Goal: Navigation & Orientation: Find specific page/section

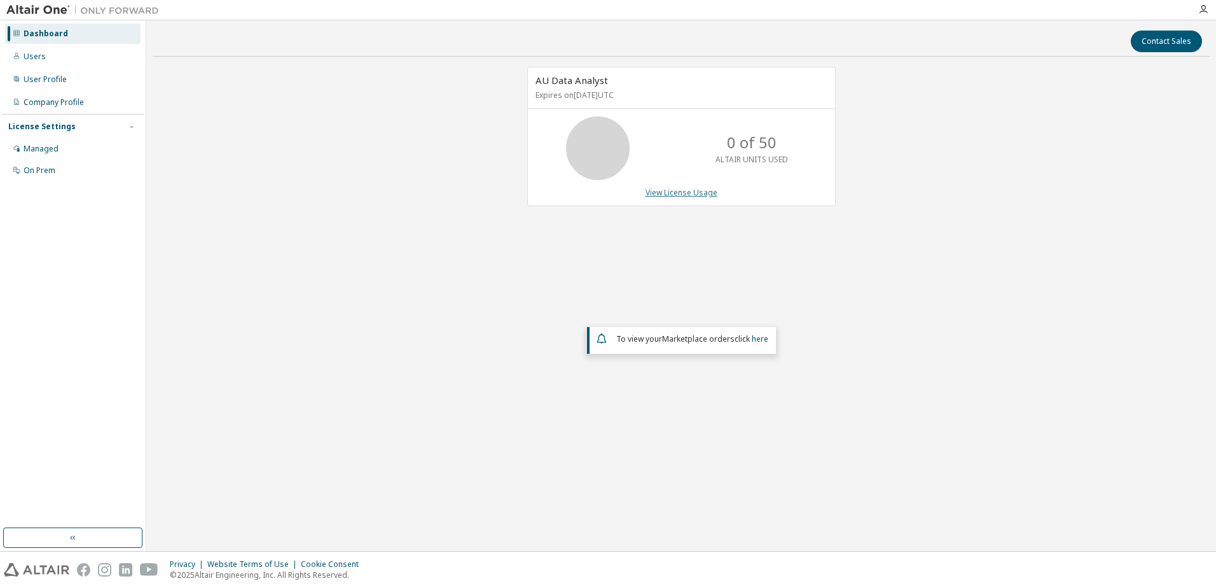
click at [683, 189] on link "View License Usage" at bounding box center [682, 192] width 72 height 11
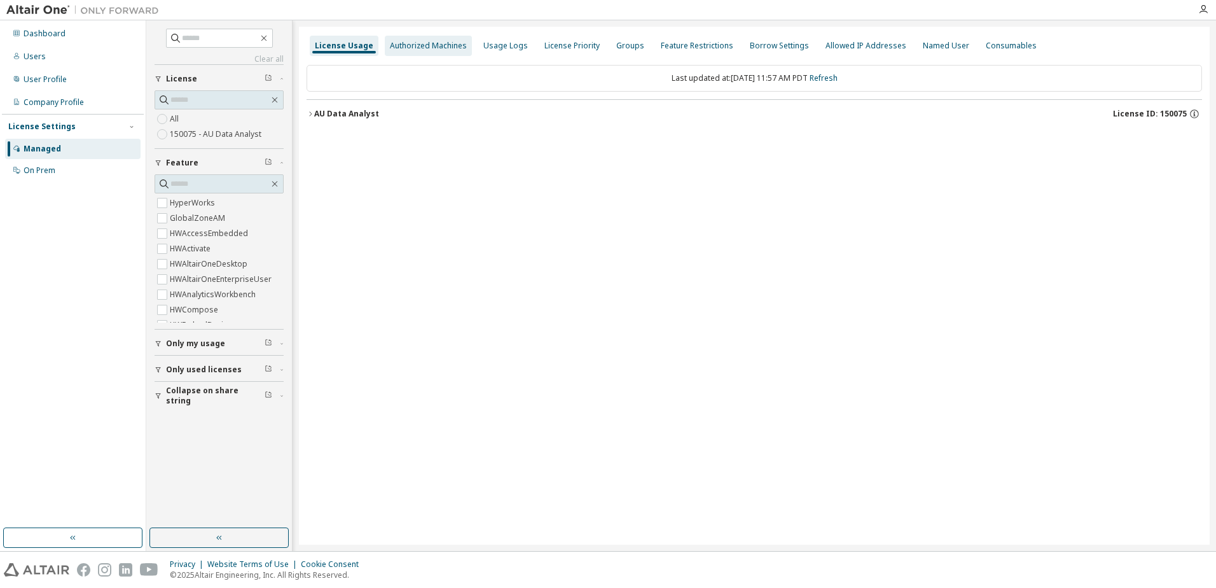
click at [443, 48] on div "Authorized Machines" at bounding box center [428, 46] width 77 height 10
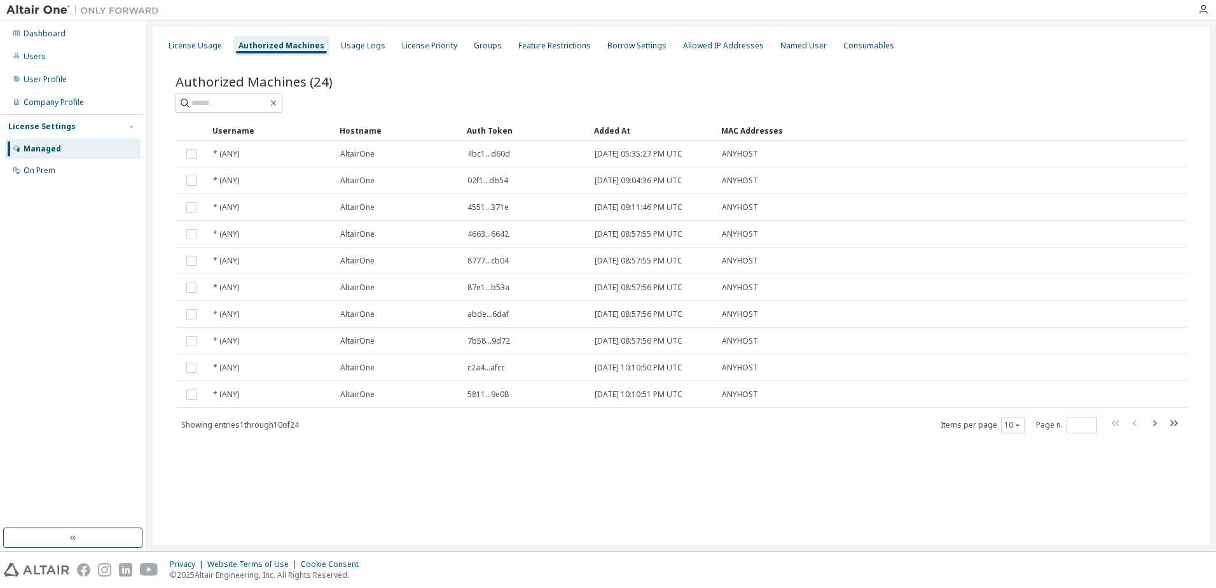
click at [1154, 426] on icon "button" at bounding box center [1155, 423] width 4 height 6
click at [1157, 424] on icon "button" at bounding box center [1154, 422] width 15 height 15
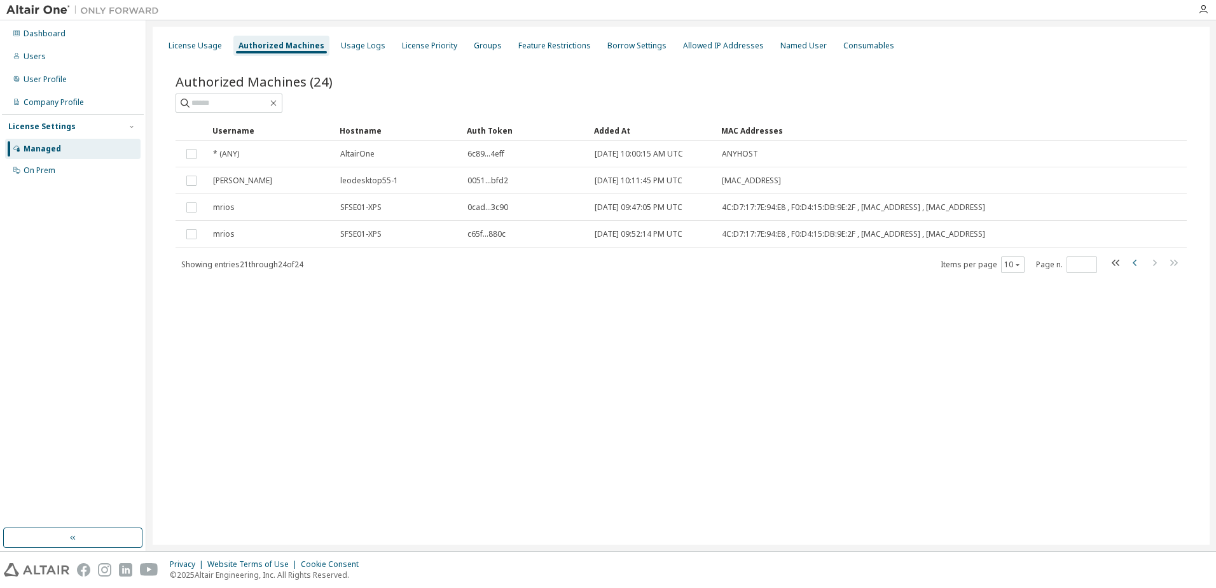
click at [1135, 265] on icon "button" at bounding box center [1135, 262] width 15 height 15
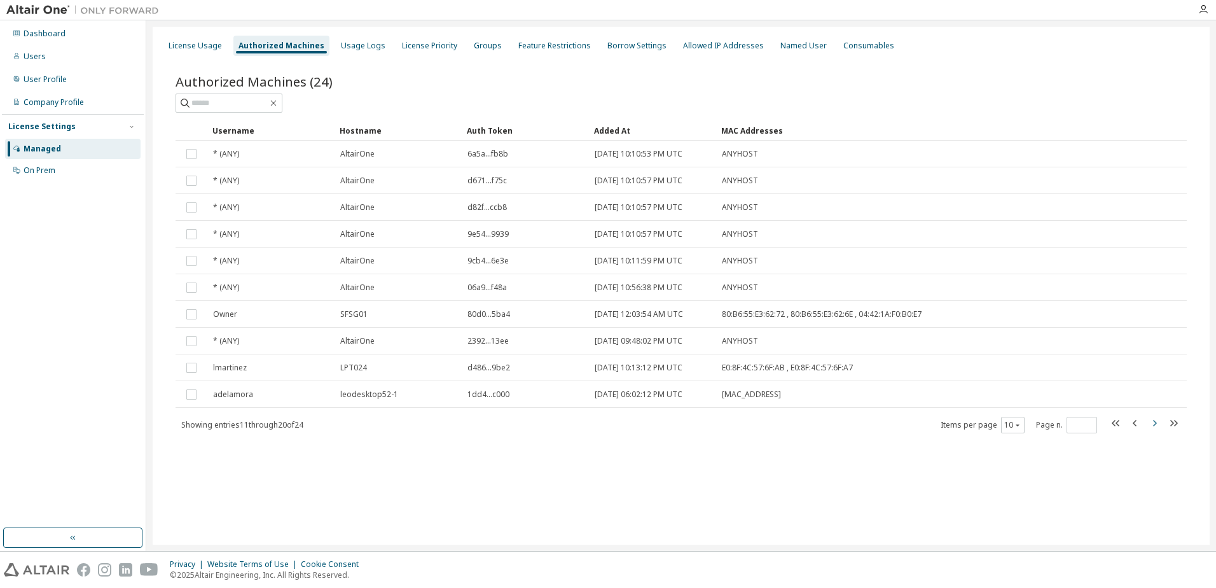
click at [1158, 424] on icon "button" at bounding box center [1154, 422] width 15 height 15
type input "*"
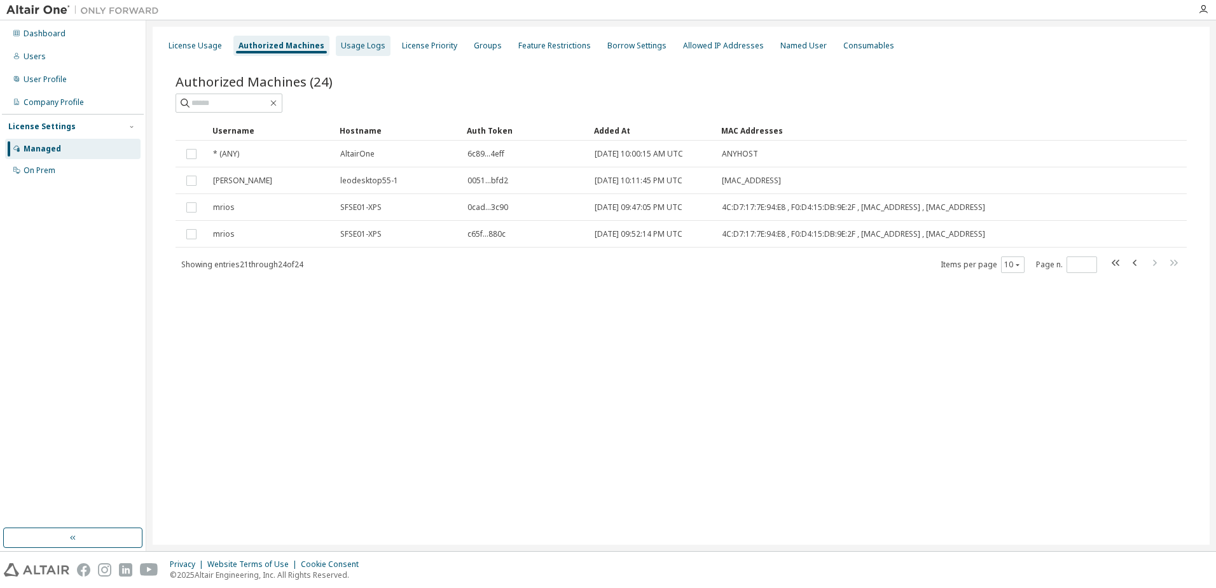
click at [353, 48] on div "Usage Logs" at bounding box center [363, 46] width 45 height 10
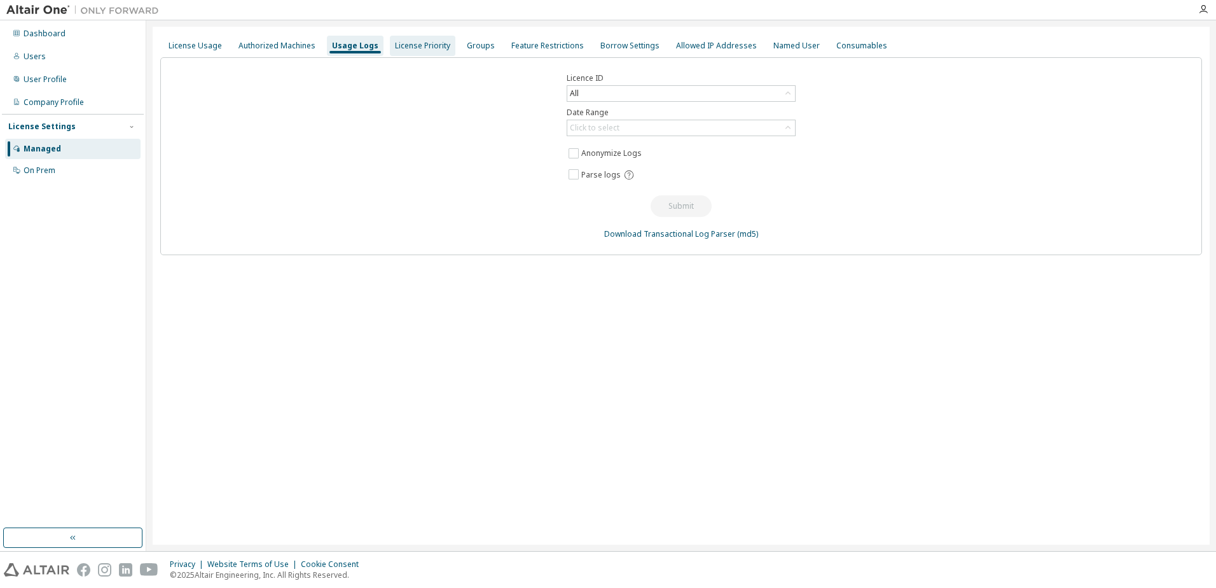
click at [412, 45] on div "License Priority" at bounding box center [422, 46] width 55 height 10
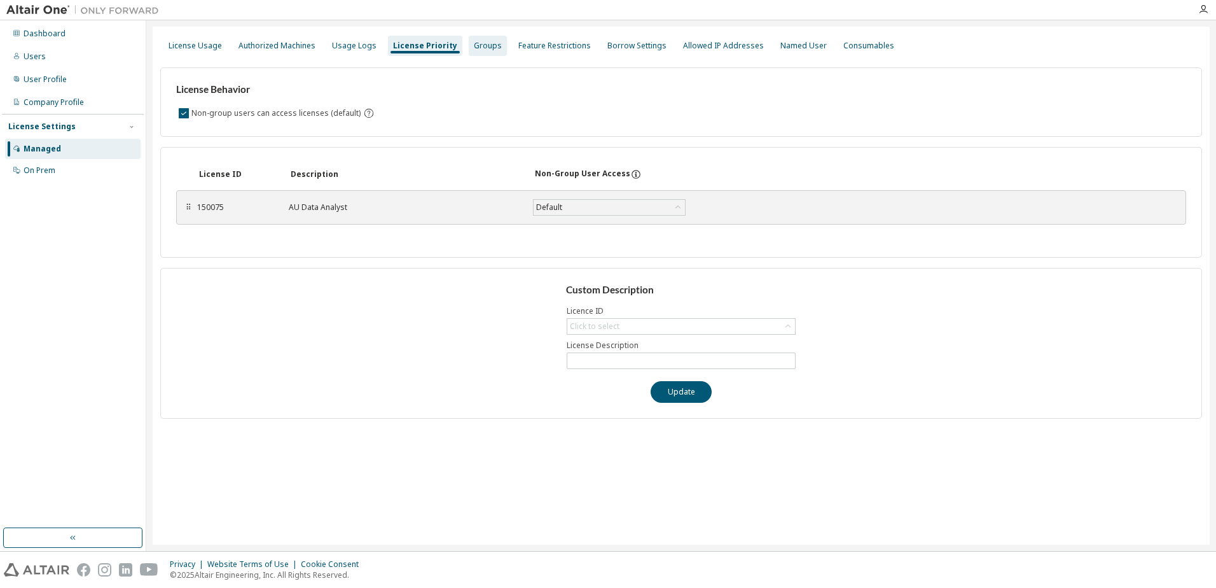
click at [479, 44] on div "Groups" at bounding box center [488, 46] width 28 height 10
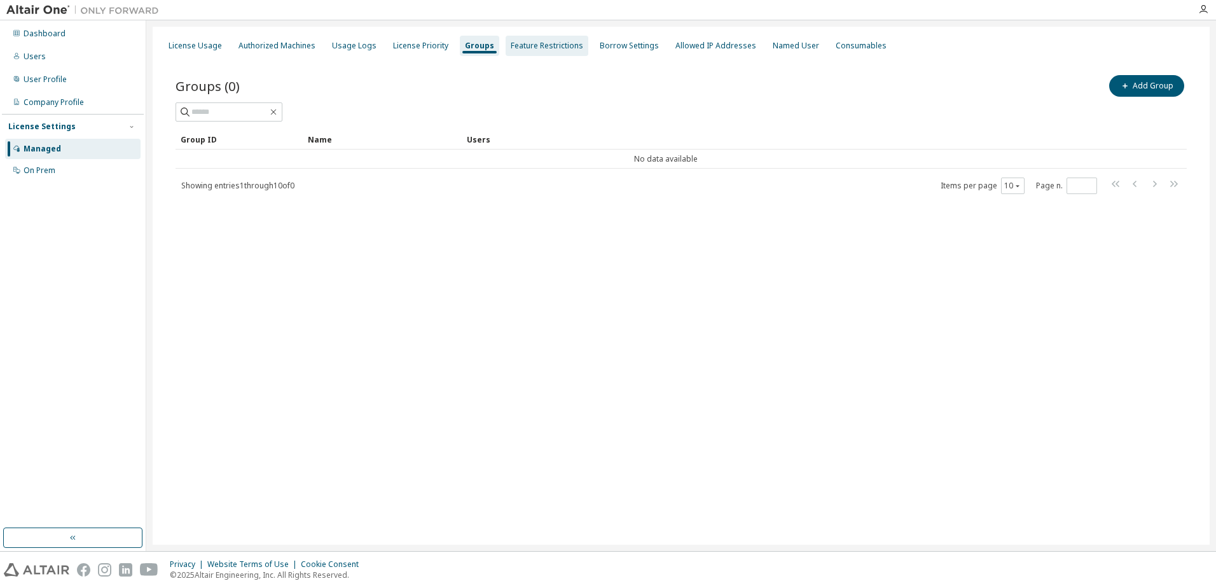
click at [545, 48] on div "Feature Restrictions" at bounding box center [547, 46] width 73 height 10
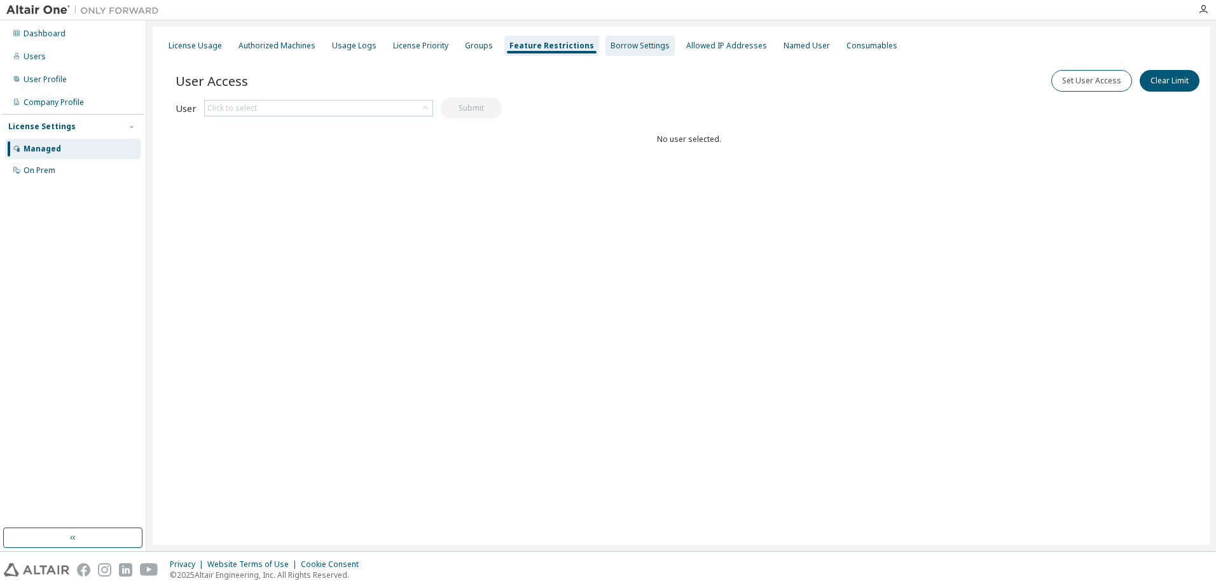
click at [634, 50] on div "Borrow Settings" at bounding box center [640, 46] width 59 height 10
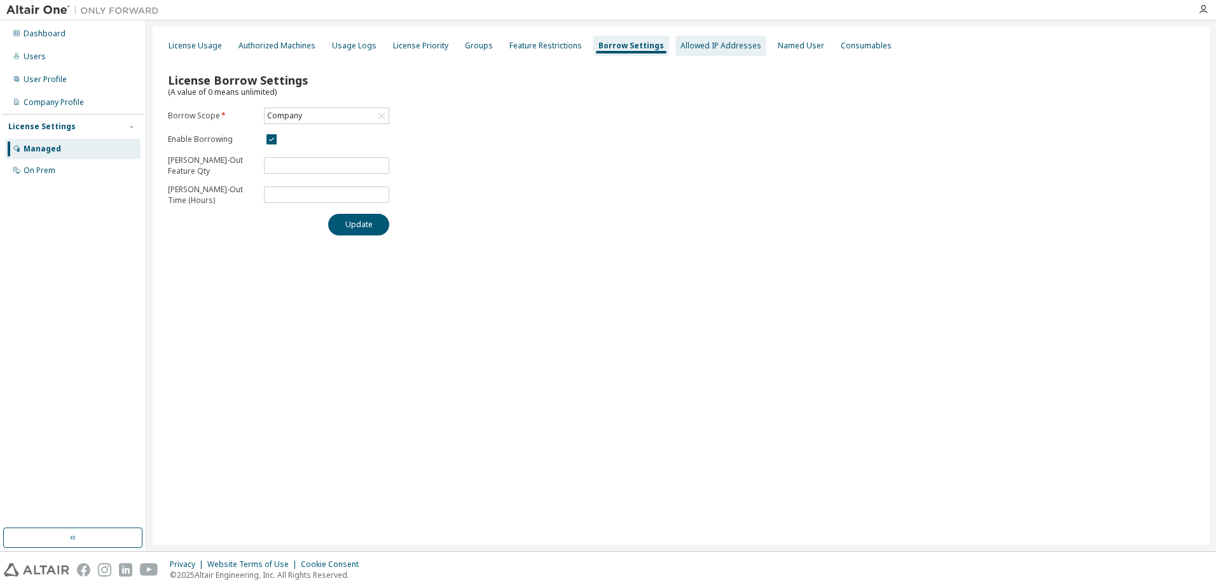
click at [712, 50] on div "Allowed IP Addresses" at bounding box center [721, 46] width 81 height 10
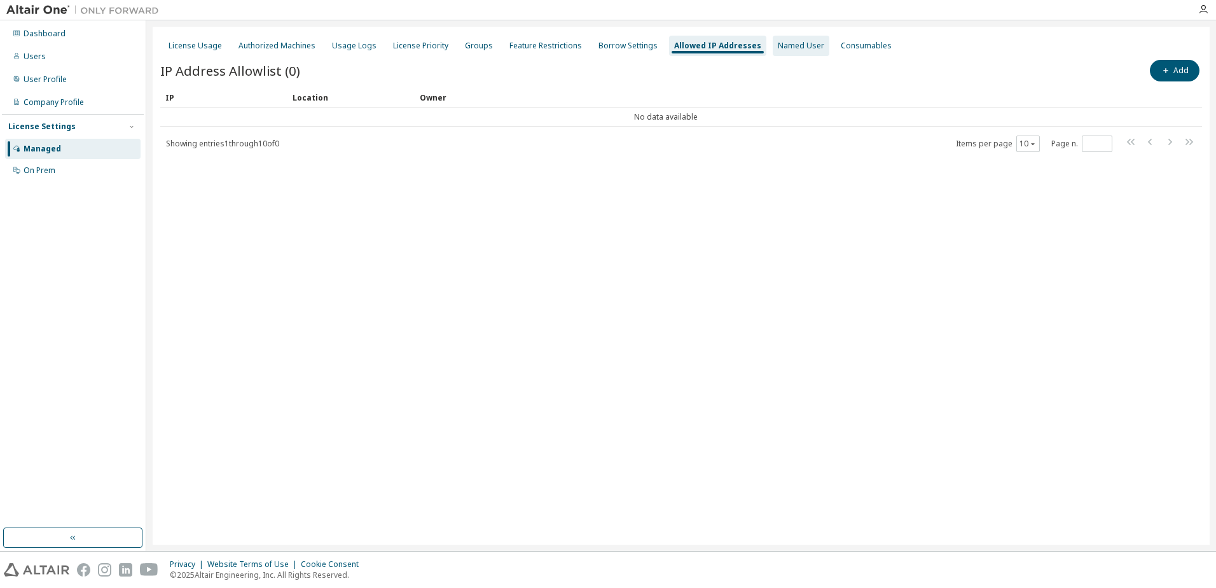
click at [790, 45] on div "Named User" at bounding box center [801, 46] width 46 height 10
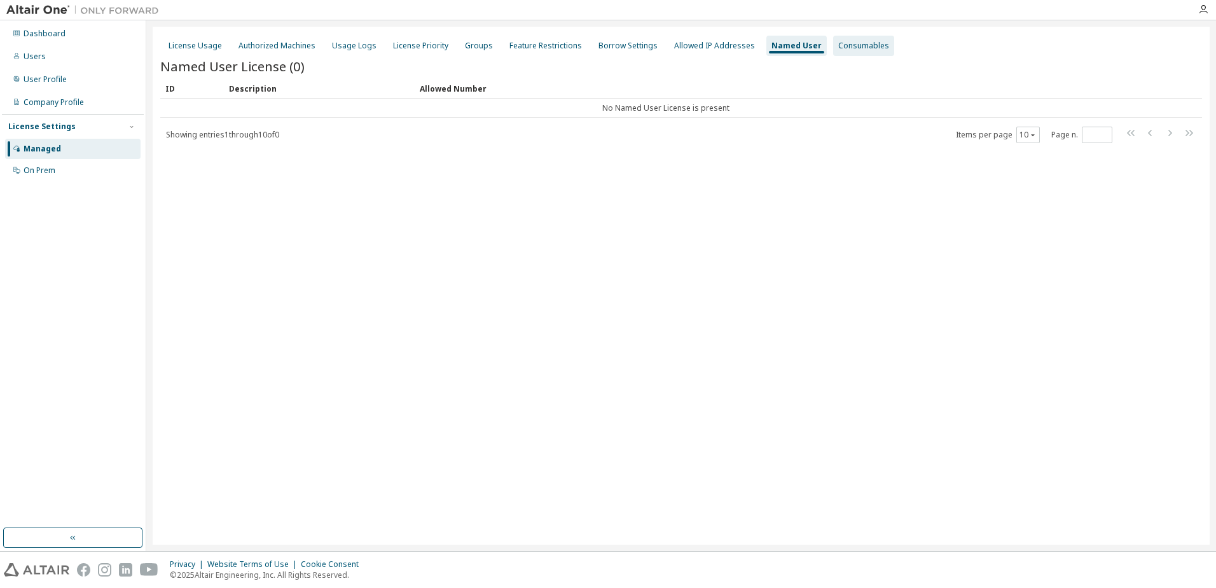
click at [856, 44] on div "Consumables" at bounding box center [863, 46] width 51 height 10
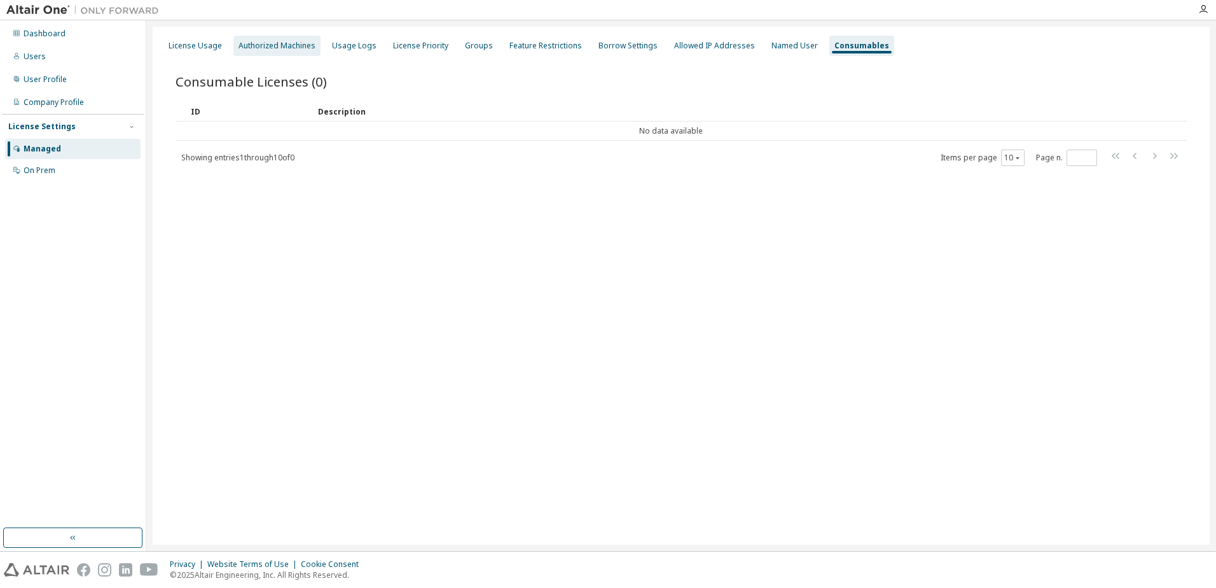
click at [285, 46] on div "Authorized Machines" at bounding box center [277, 46] width 77 height 10
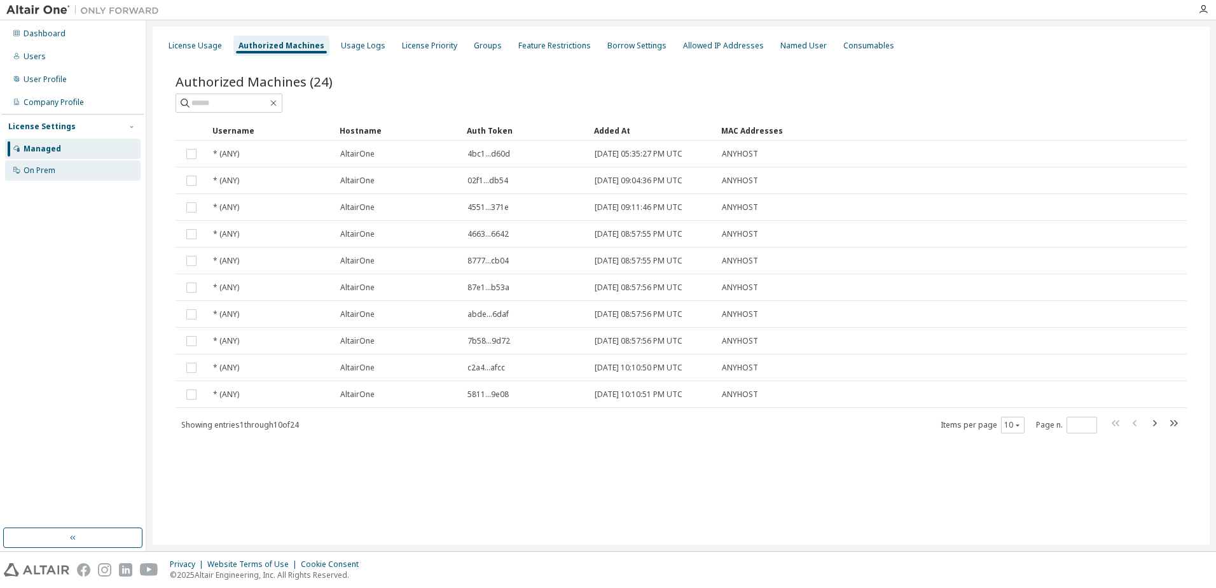
click at [53, 173] on div "On Prem" at bounding box center [40, 170] width 32 height 10
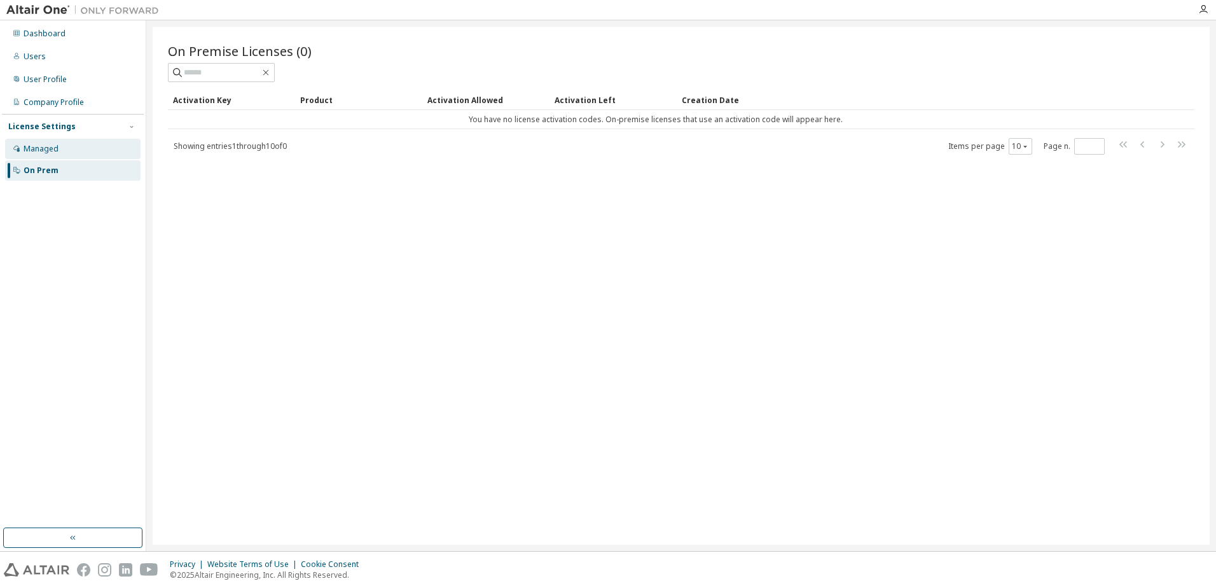
click at [51, 152] on div "Managed" at bounding box center [41, 149] width 35 height 10
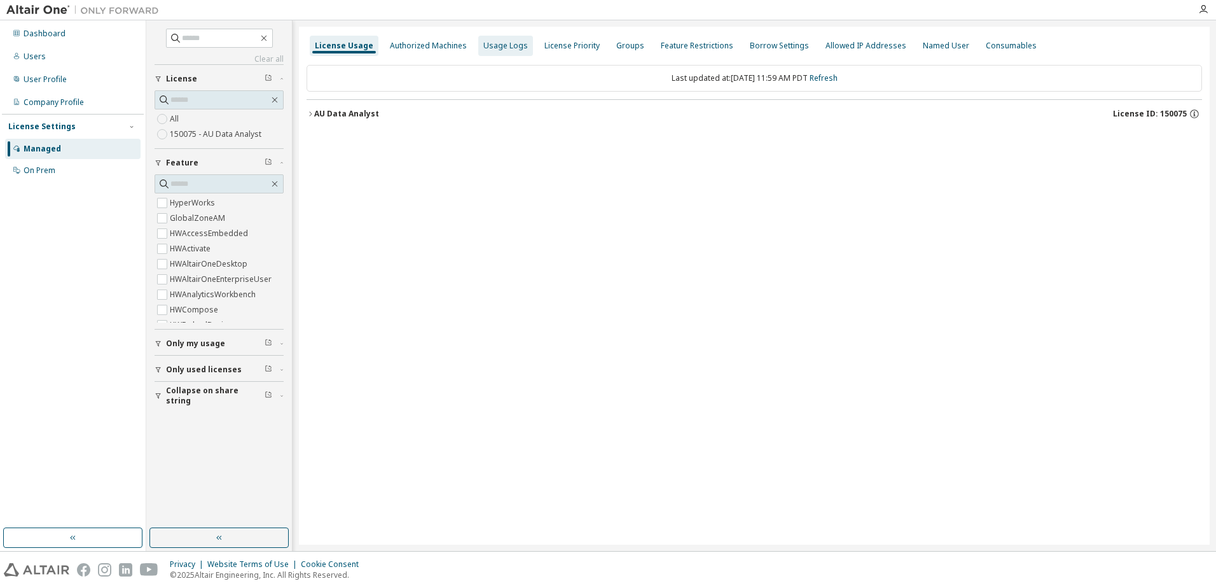
click at [487, 47] on div "Usage Logs" at bounding box center [505, 46] width 45 height 10
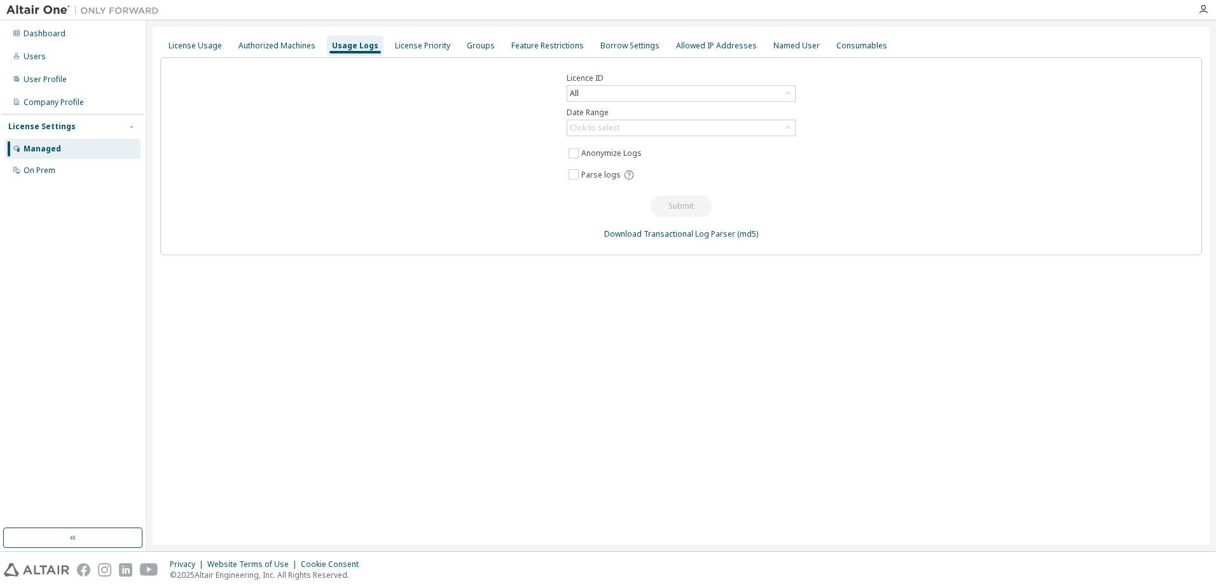
click at [351, 46] on div "Usage Logs" at bounding box center [355, 46] width 46 height 10
click at [286, 46] on div "Authorized Machines" at bounding box center [277, 46] width 77 height 10
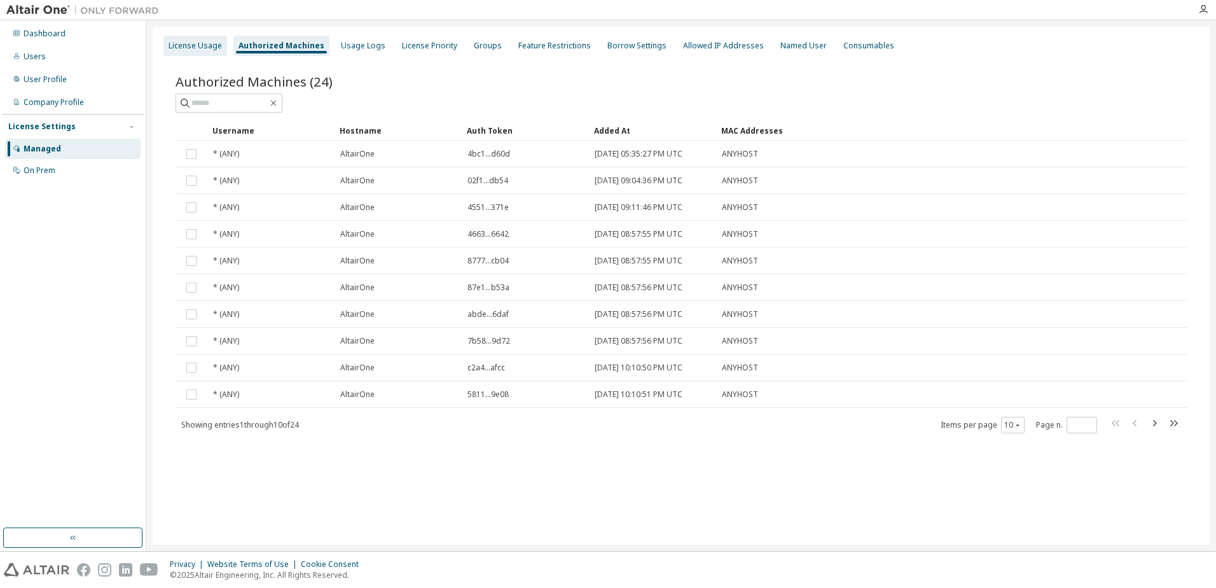
click at [214, 45] on div "License Usage" at bounding box center [195, 46] width 53 height 10
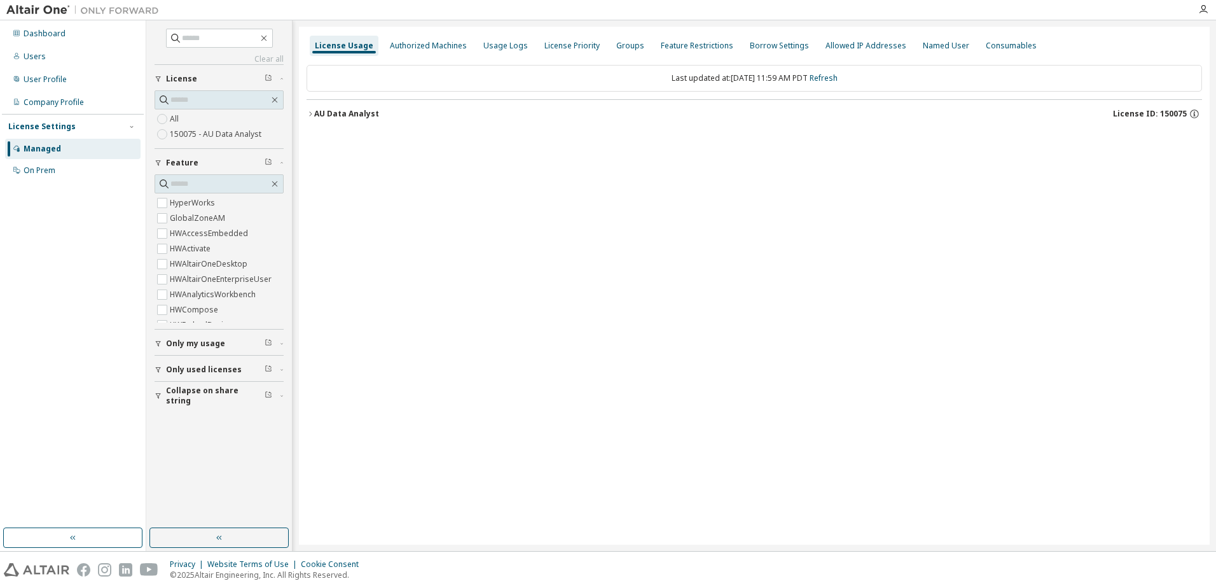
click at [318, 115] on div "AU Data Analyst" at bounding box center [346, 114] width 65 height 10
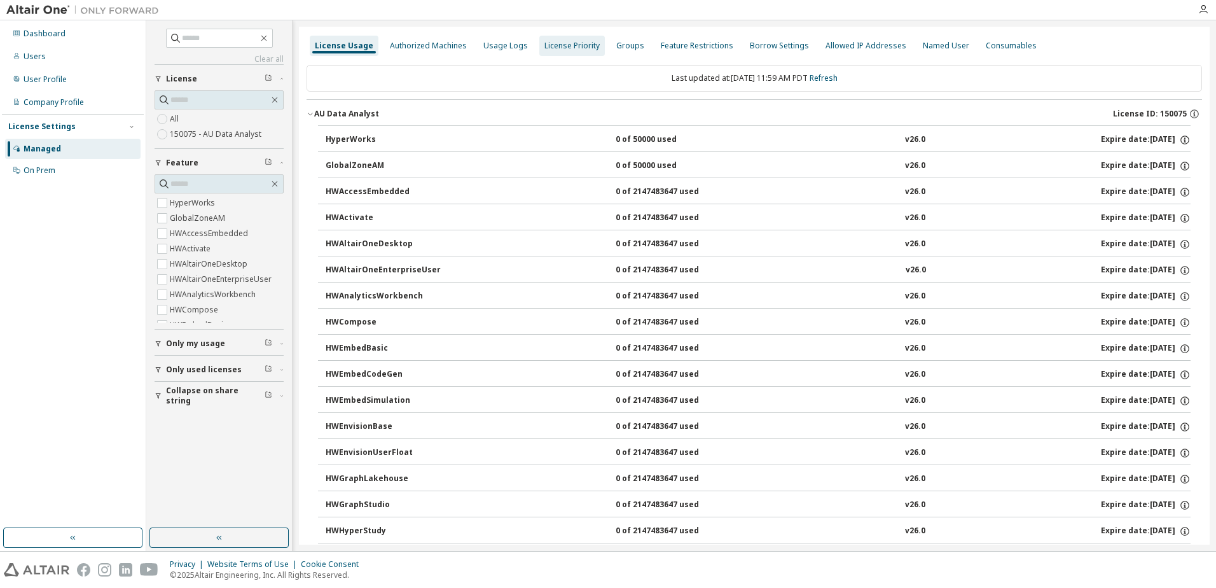
click at [570, 47] on div "License Priority" at bounding box center [572, 46] width 55 height 10
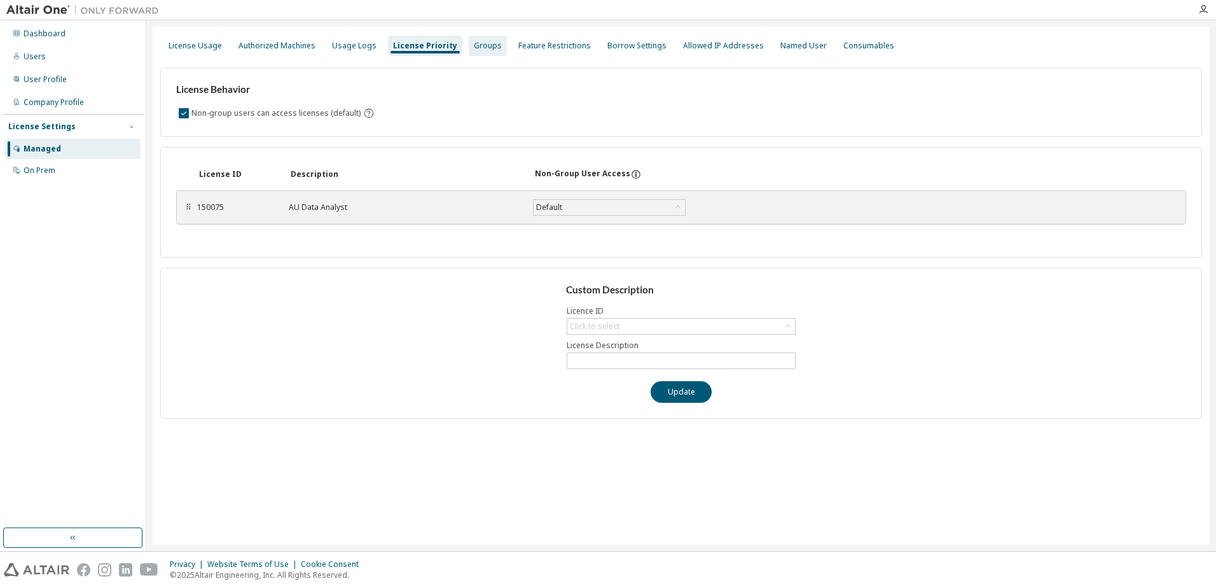
click at [480, 51] on div "Groups" at bounding box center [488, 46] width 38 height 20
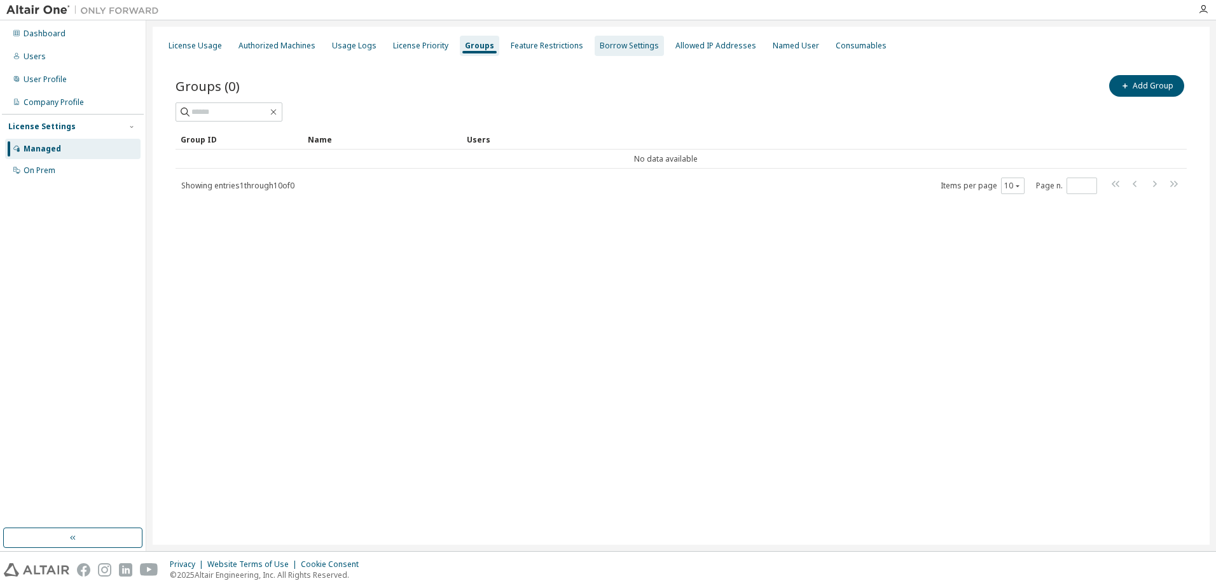
click at [610, 51] on div "Borrow Settings" at bounding box center [629, 46] width 69 height 20
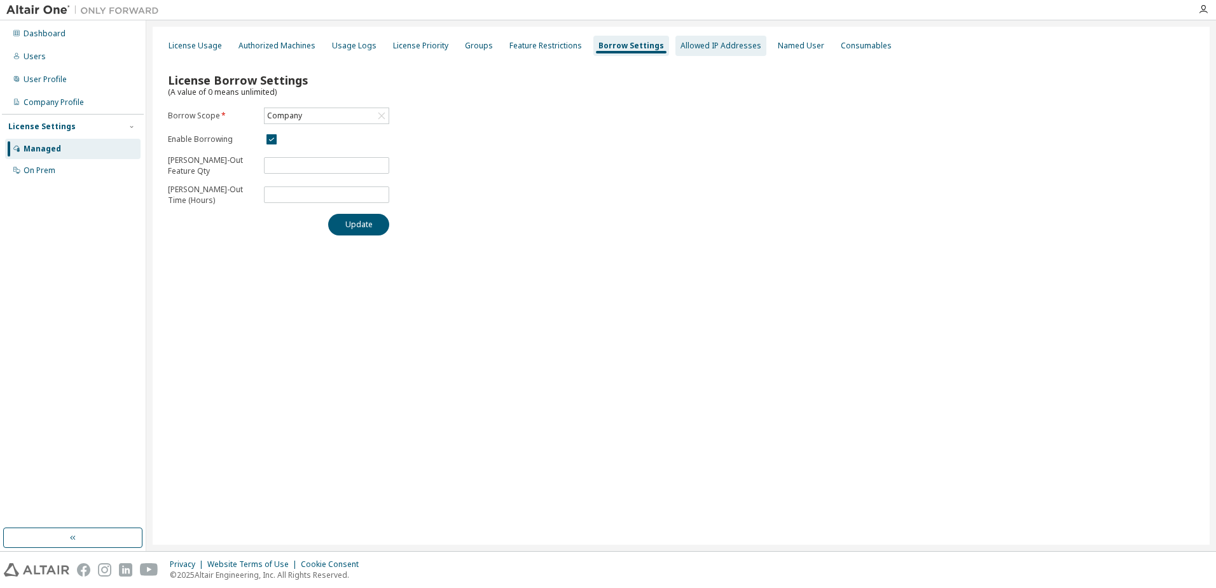
click at [677, 52] on div "Allowed IP Addresses" at bounding box center [721, 46] width 91 height 20
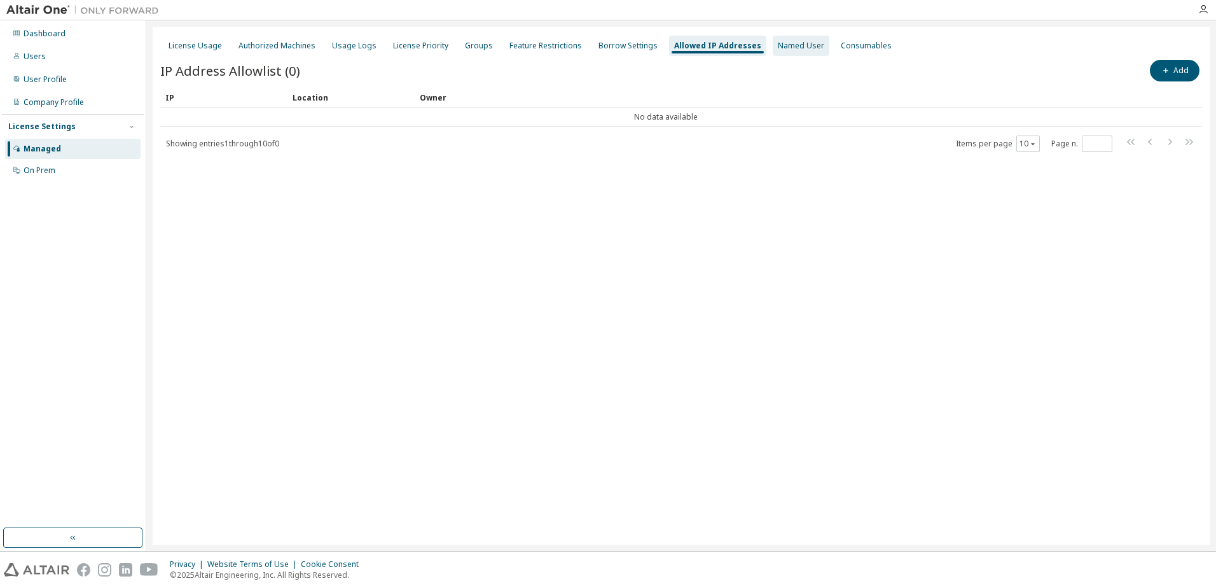
click at [777, 55] on div "Named User" at bounding box center [801, 46] width 57 height 20
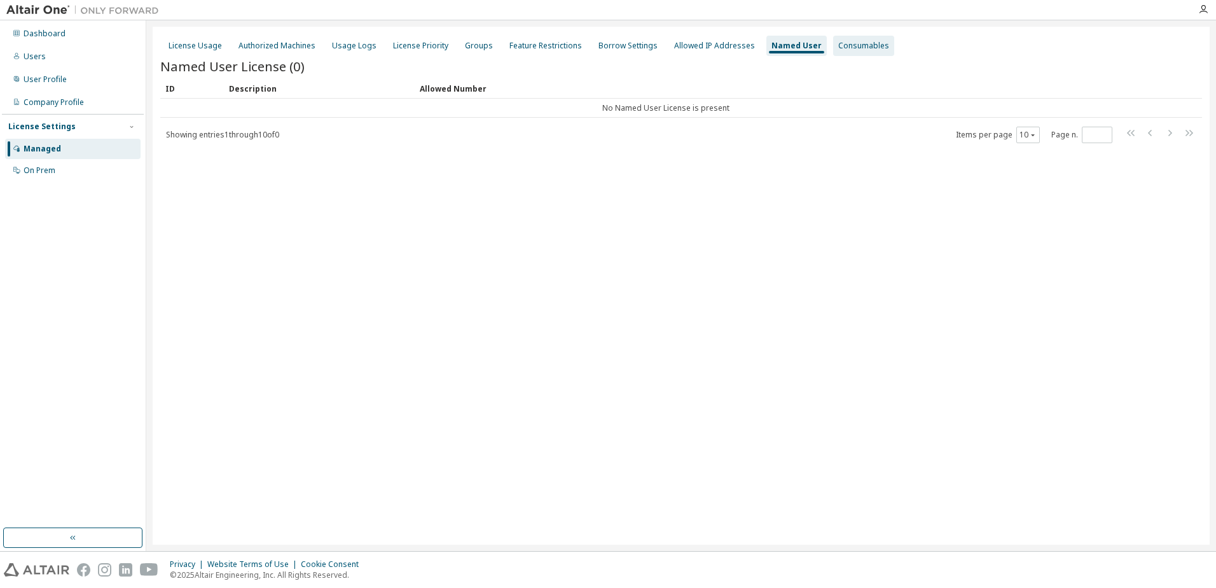
click at [833, 51] on div "Consumables" at bounding box center [863, 46] width 61 height 20
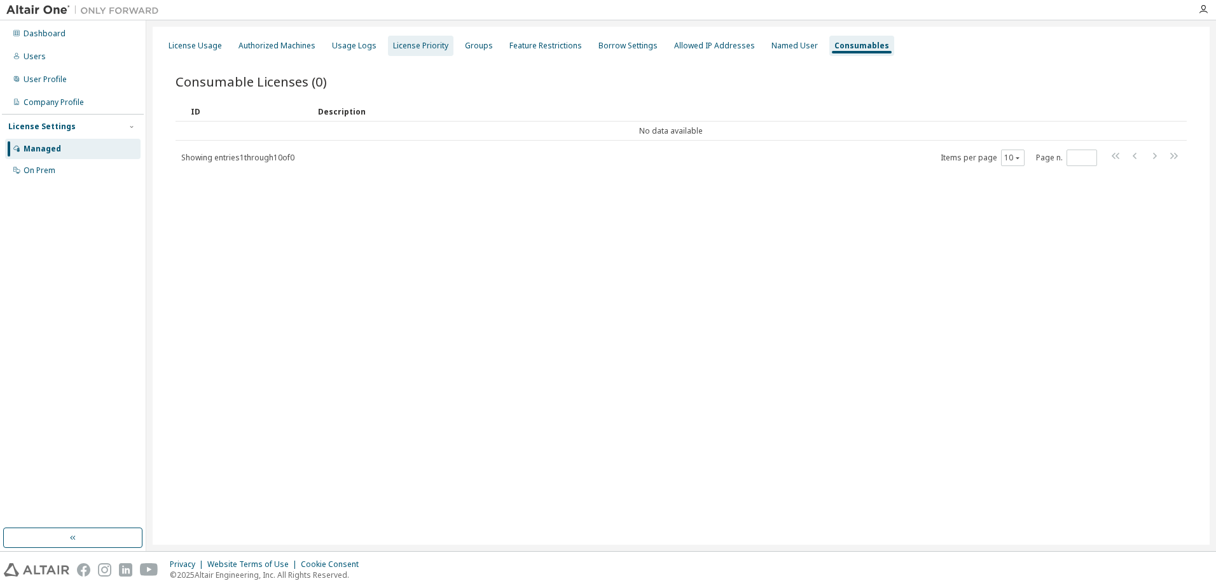
click at [436, 48] on div "License Priority" at bounding box center [420, 46] width 55 height 10
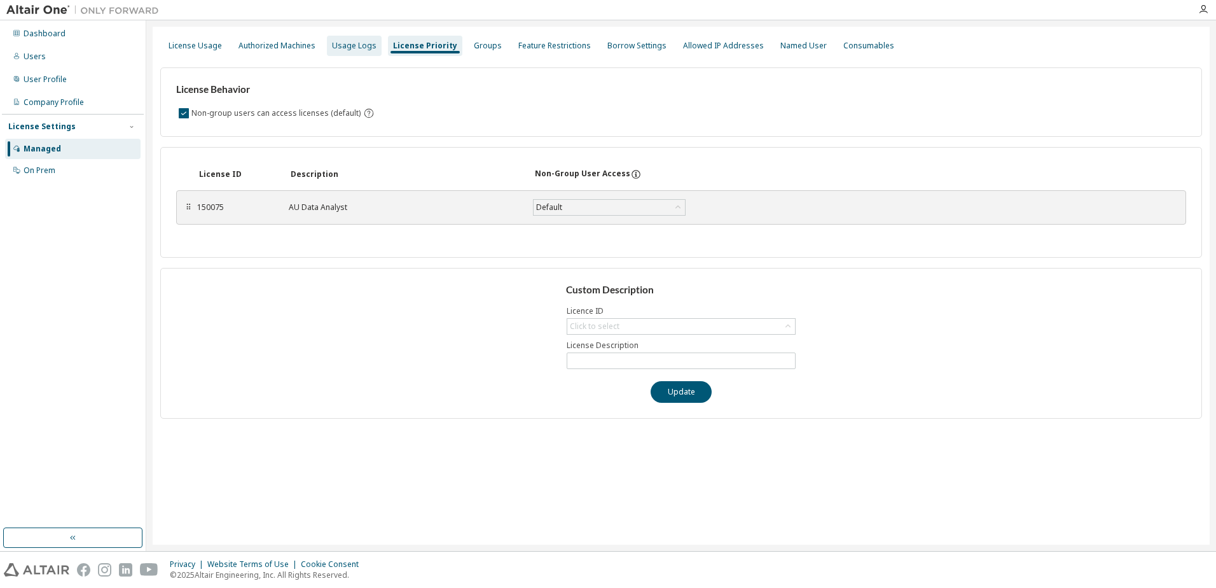
click at [347, 44] on div "Usage Logs" at bounding box center [354, 46] width 45 height 10
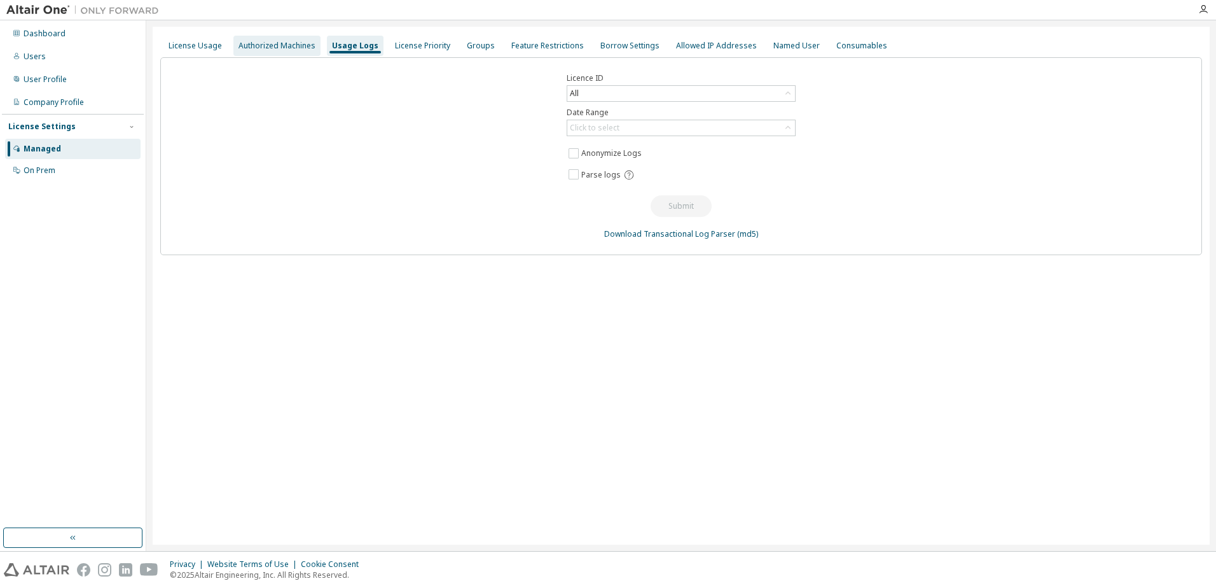
click at [291, 43] on div "Authorized Machines" at bounding box center [277, 46] width 77 height 10
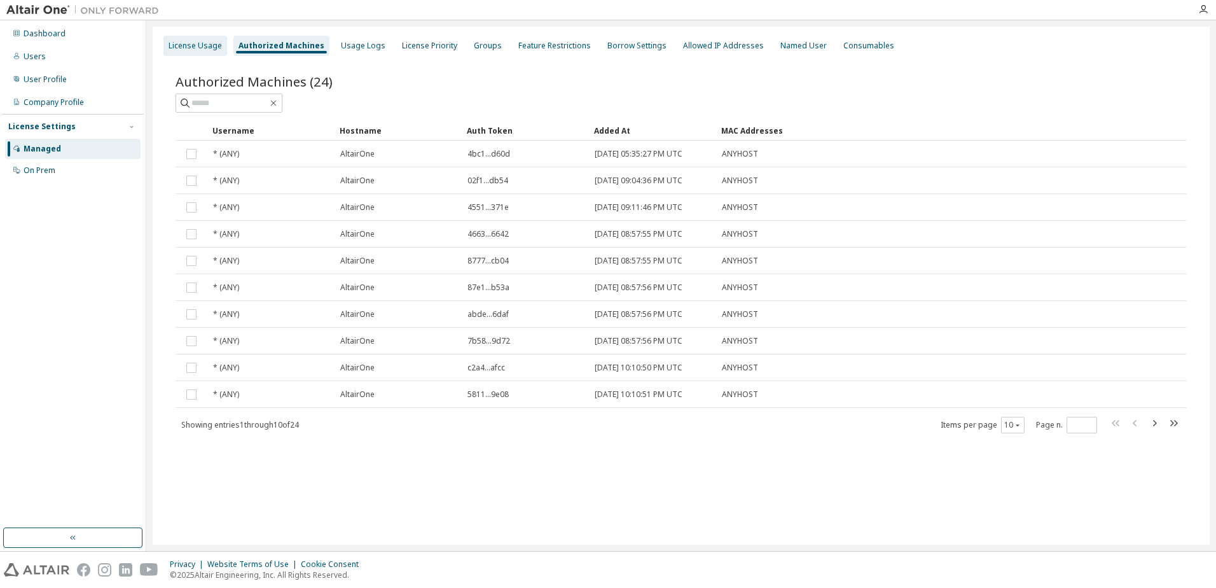
click at [198, 41] on div "License Usage" at bounding box center [195, 46] width 53 height 10
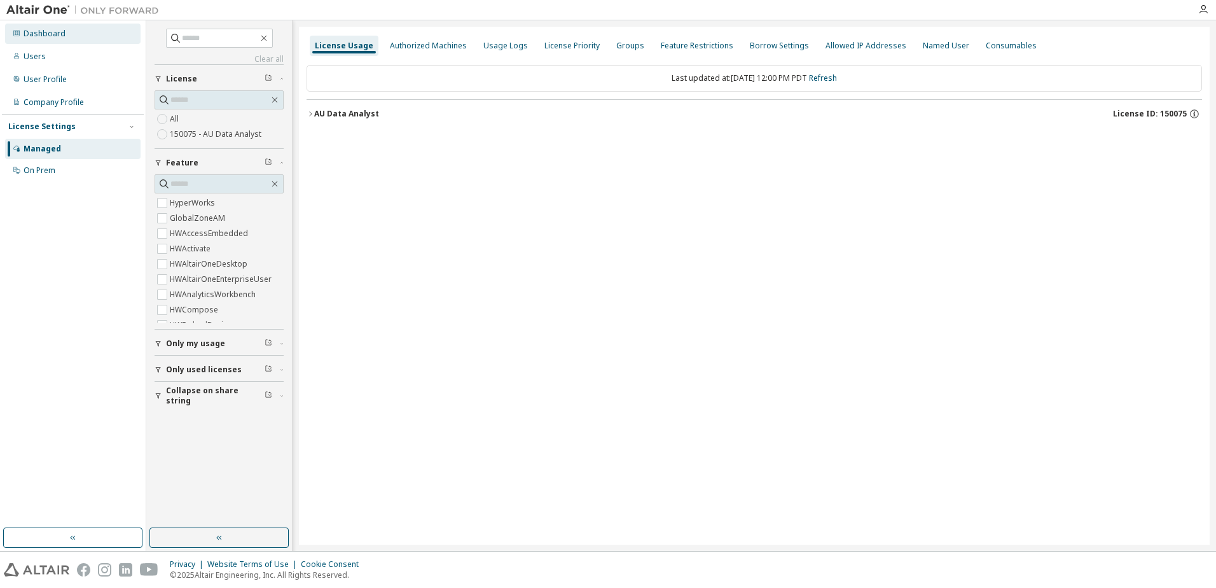
click at [44, 36] on div "Dashboard" at bounding box center [45, 34] width 42 height 10
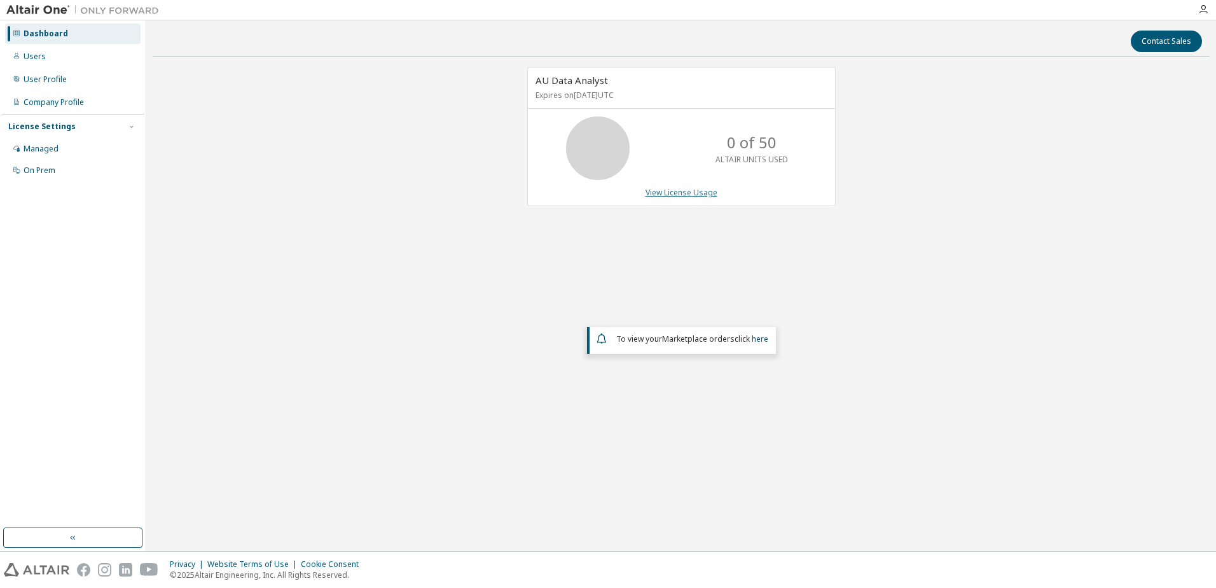
click at [681, 195] on link "View License Usage" at bounding box center [682, 192] width 72 height 11
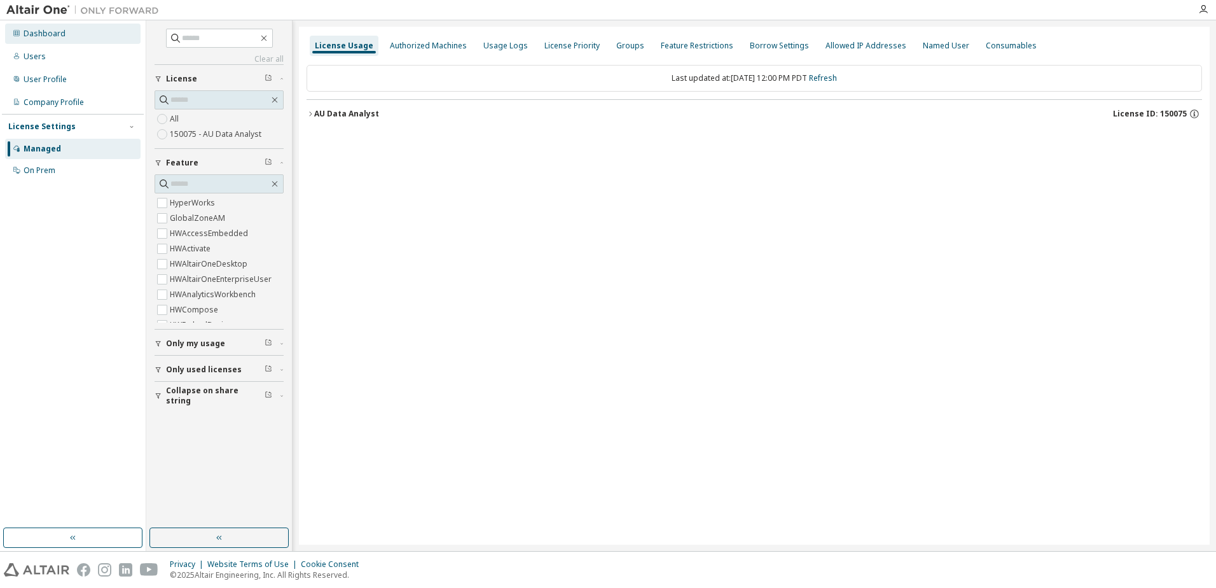
click at [46, 40] on div "Dashboard" at bounding box center [73, 34] width 136 height 20
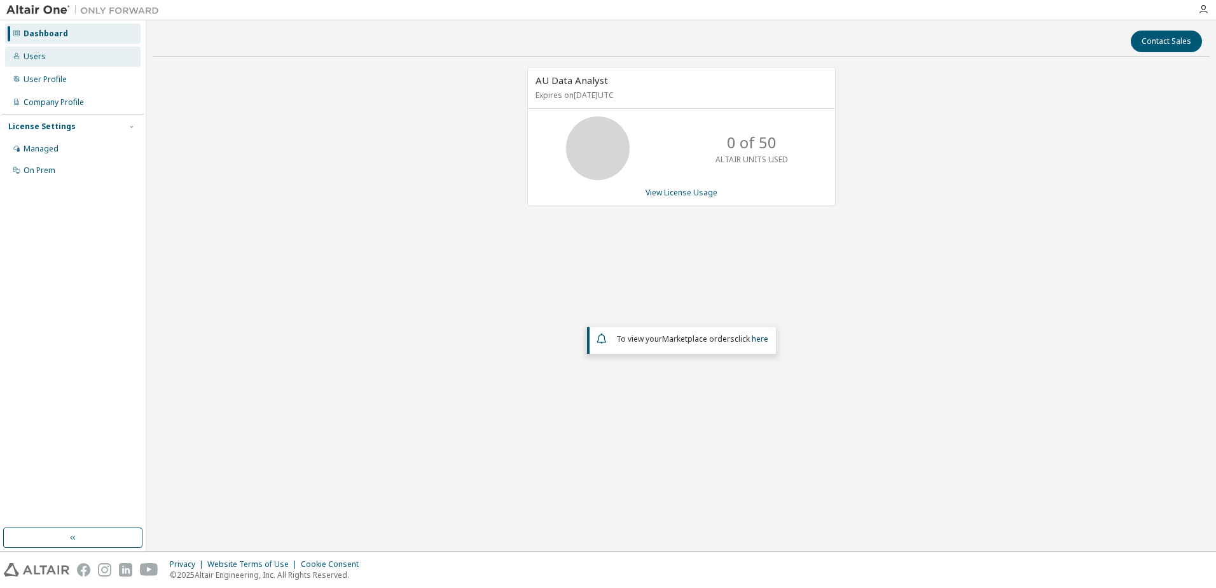
click at [27, 62] on div "Users" at bounding box center [73, 56] width 136 height 20
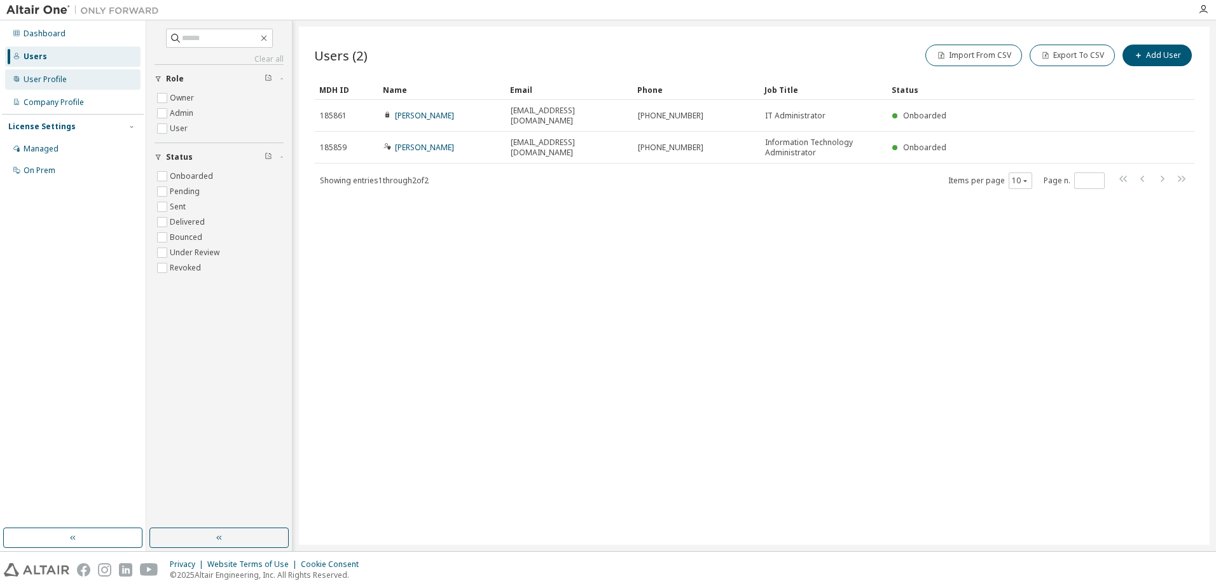
click at [50, 80] on div "User Profile" at bounding box center [45, 79] width 43 height 10
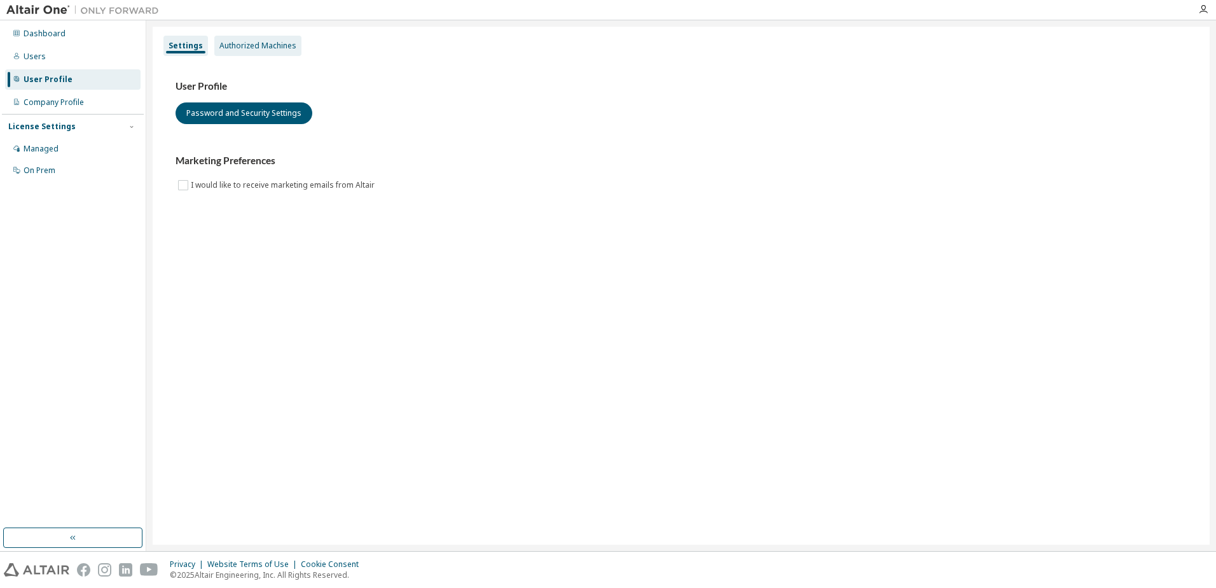
click at [278, 45] on div "Authorized Machines" at bounding box center [257, 46] width 77 height 10
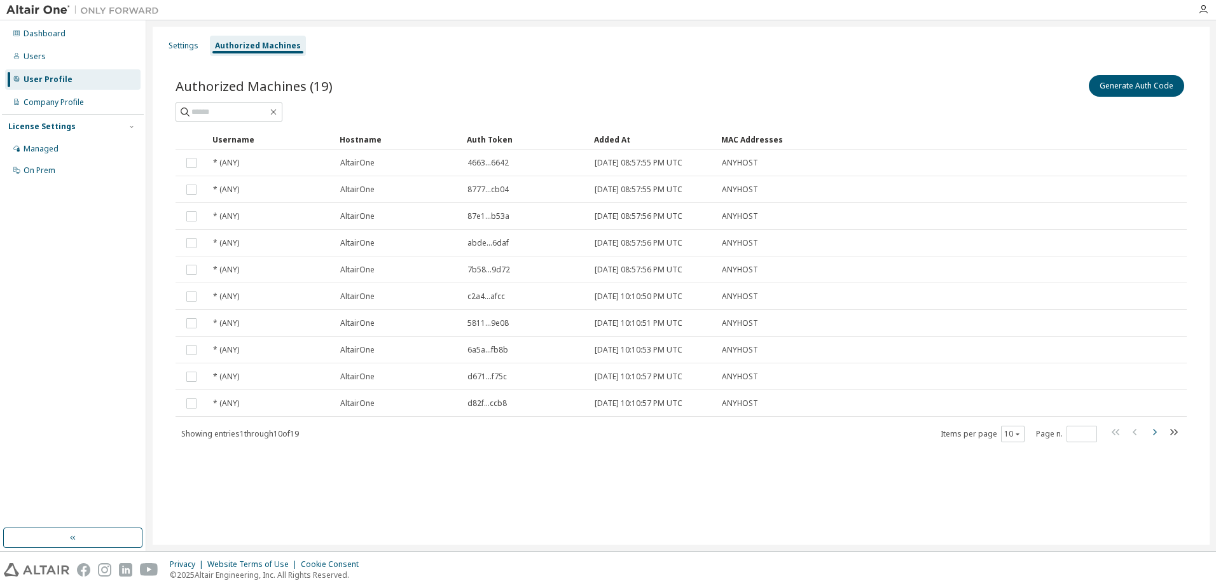
click at [1151, 434] on icon "button" at bounding box center [1154, 431] width 15 height 15
type input "*"
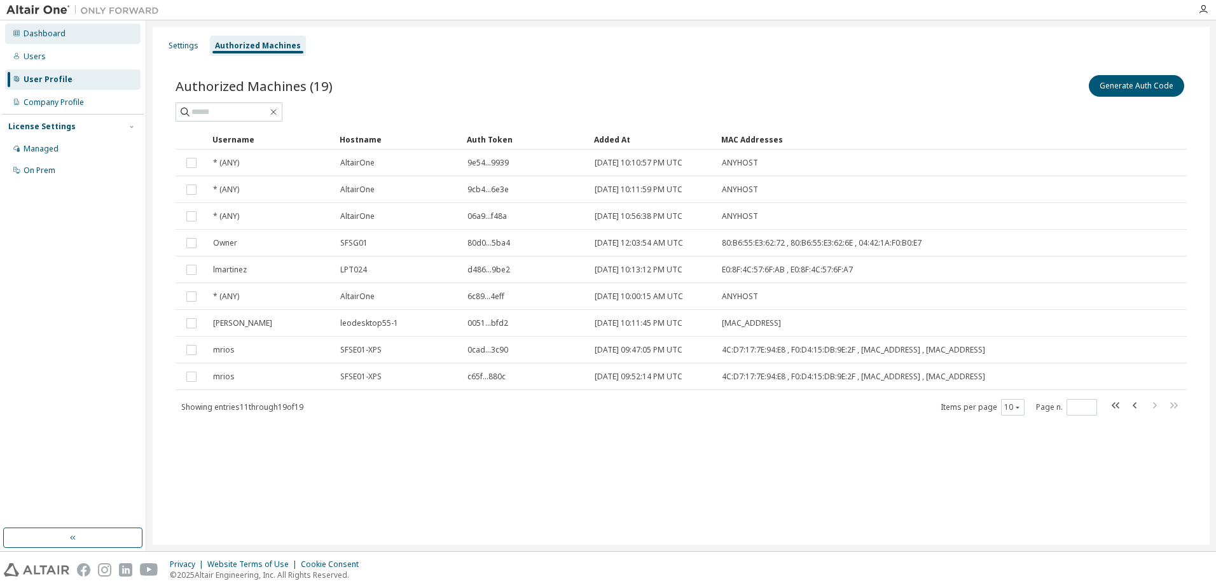
click at [50, 37] on div "Dashboard" at bounding box center [45, 34] width 42 height 10
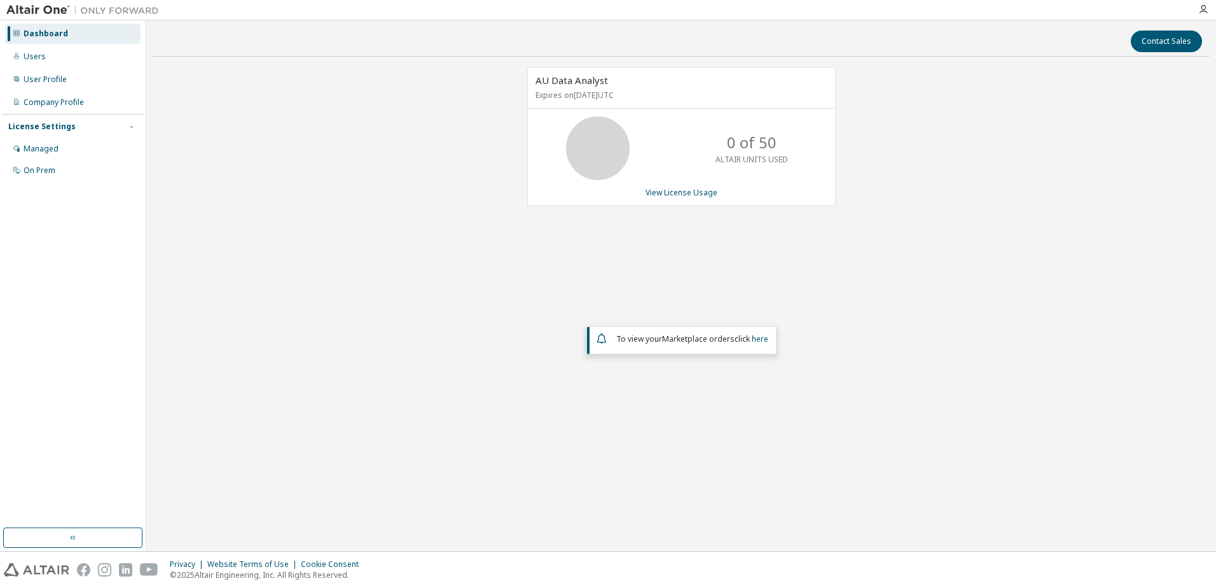
click at [744, 133] on p "0 of 50" at bounding box center [752, 143] width 50 height 22
click at [742, 147] on p "0 of 50" at bounding box center [752, 143] width 50 height 22
click at [597, 138] on icon at bounding box center [598, 148] width 32 height 32
click at [695, 191] on link "View License Usage" at bounding box center [682, 192] width 72 height 11
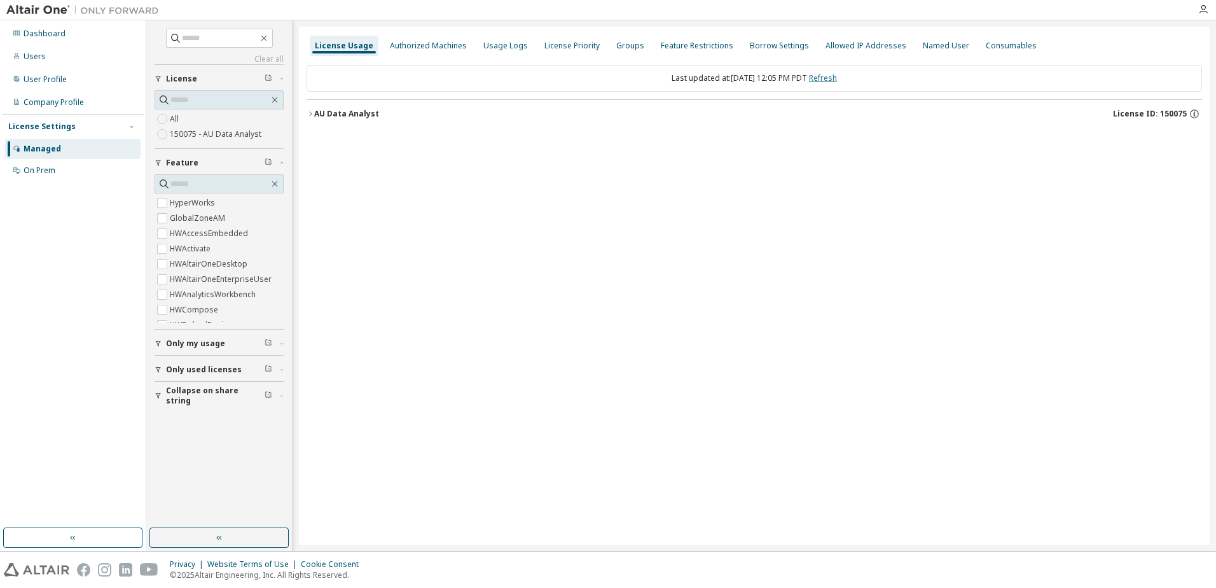
click at [837, 80] on link "Refresh" at bounding box center [823, 78] width 28 height 11
click at [420, 43] on div "Authorized Machines" at bounding box center [428, 46] width 77 height 10
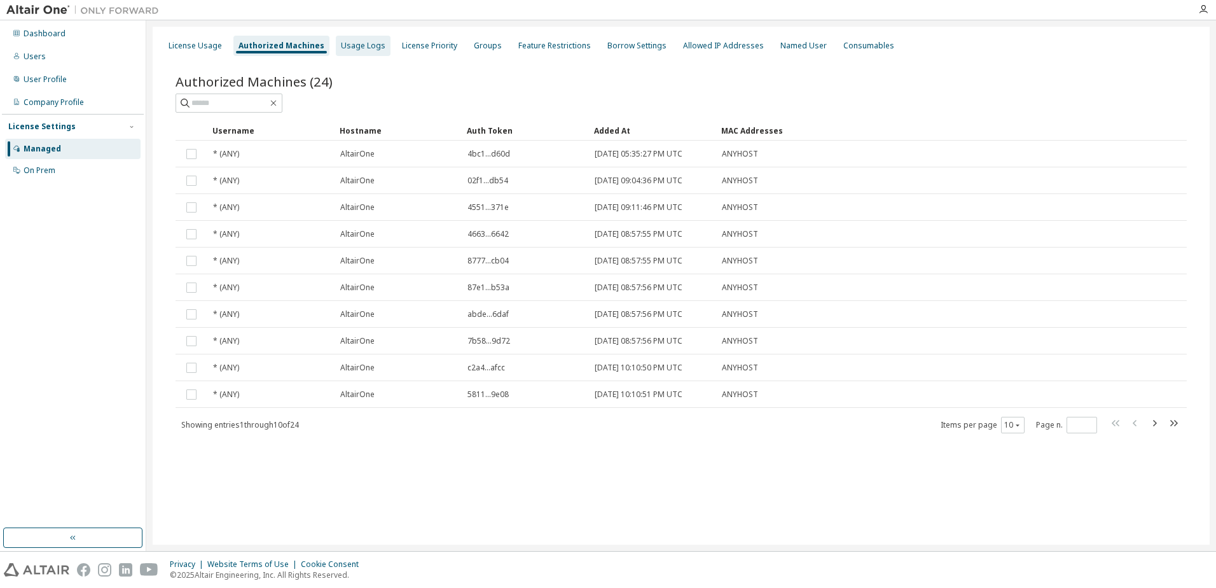
click at [372, 42] on div "Usage Logs" at bounding box center [363, 46] width 45 height 10
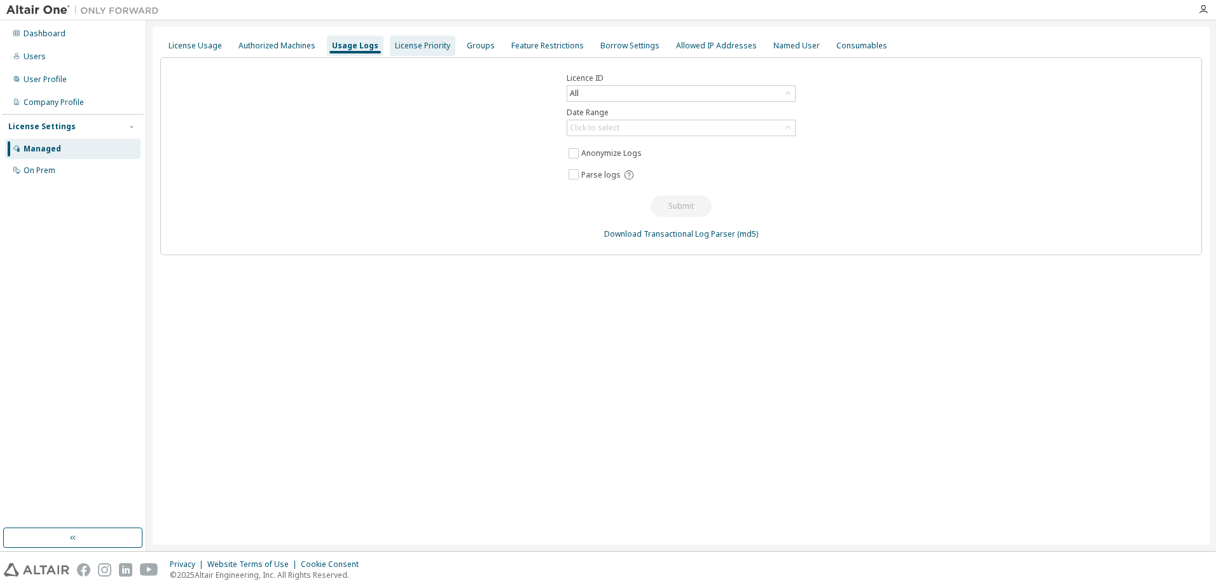
click at [410, 44] on div "License Priority" at bounding box center [422, 46] width 55 height 10
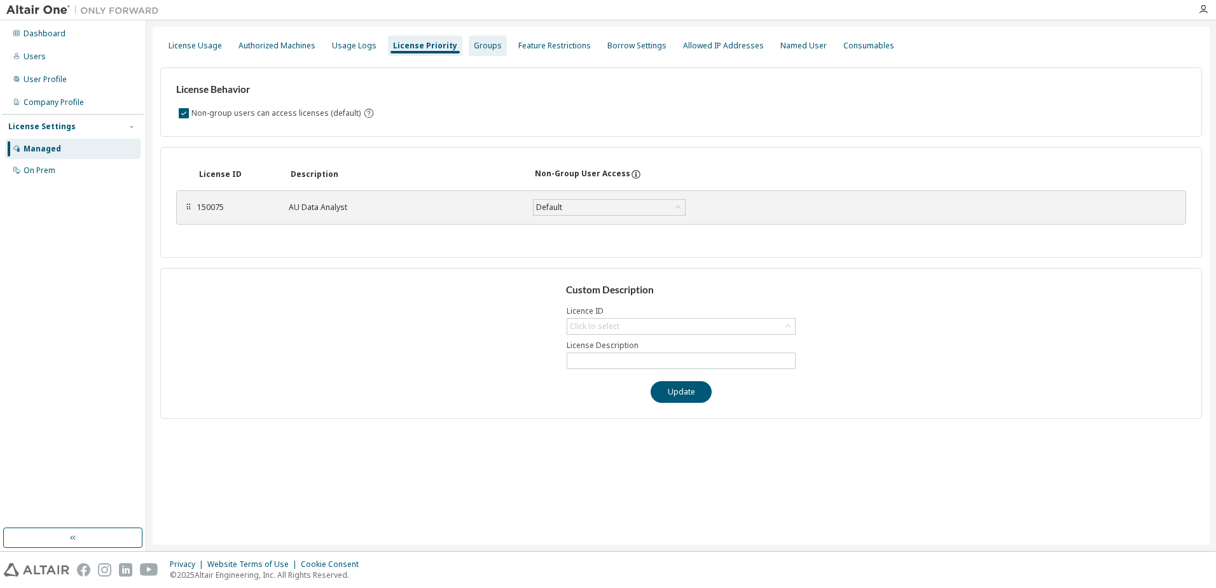
click at [483, 46] on div "Groups" at bounding box center [488, 46] width 28 height 10
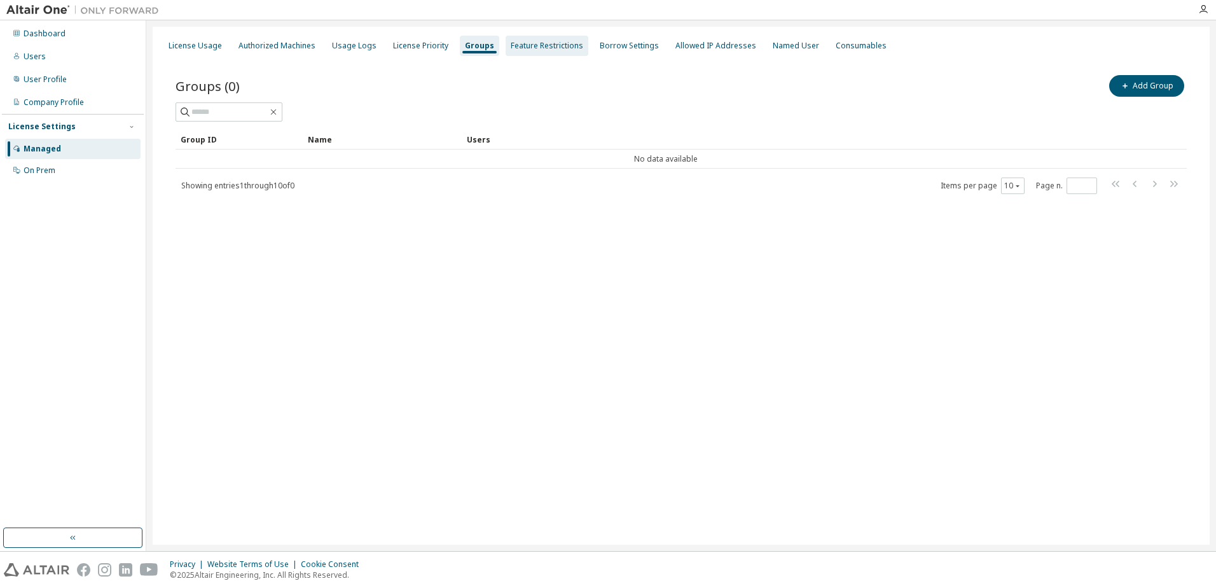
click at [538, 49] on div "Feature Restrictions" at bounding box center [547, 46] width 73 height 10
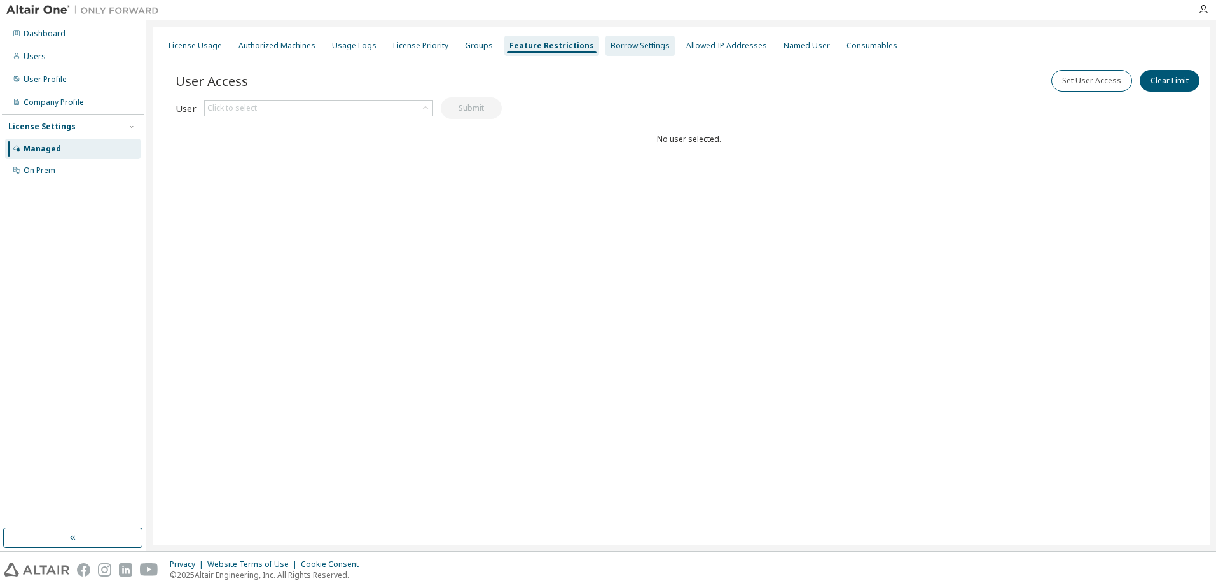
click at [611, 50] on div "Borrow Settings" at bounding box center [640, 46] width 59 height 10
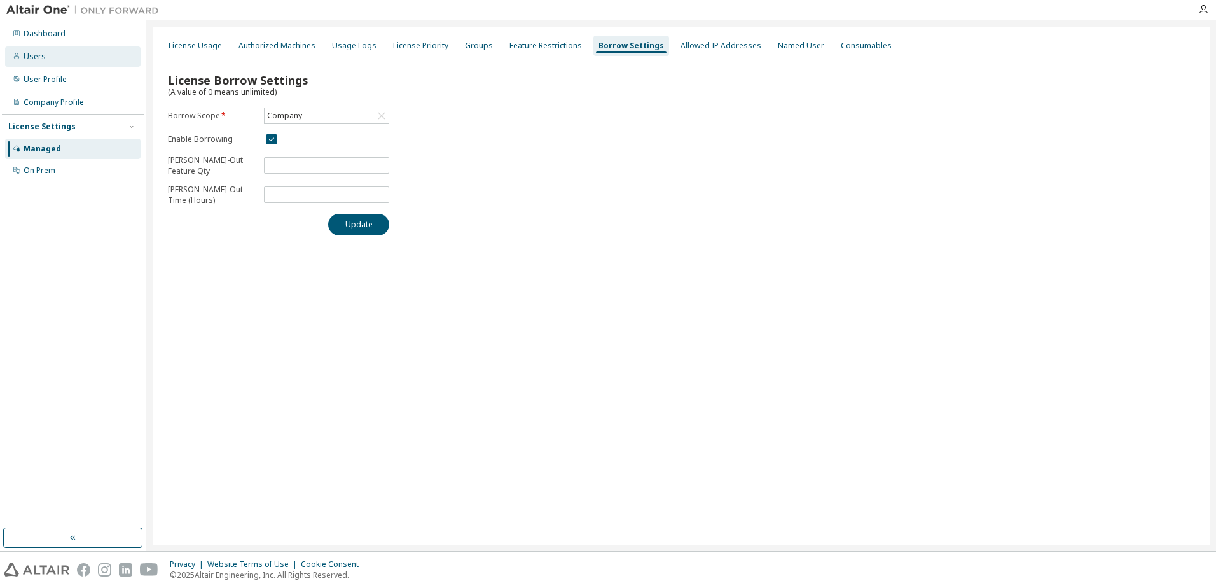
click at [52, 58] on div "Users" at bounding box center [73, 56] width 136 height 20
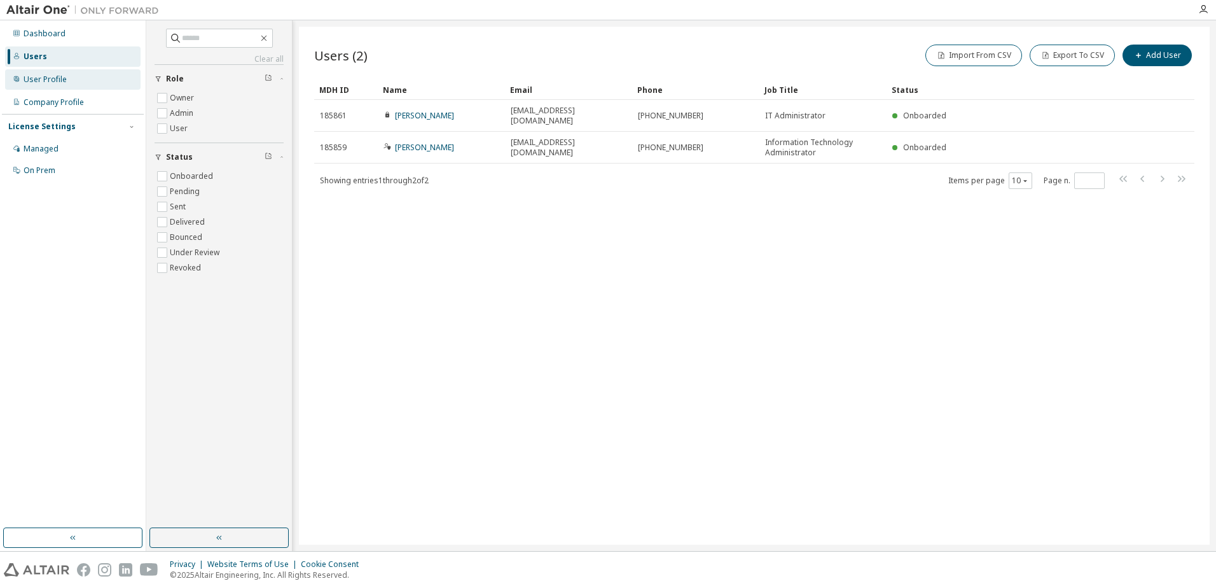
click at [46, 85] on div "User Profile" at bounding box center [73, 79] width 136 height 20
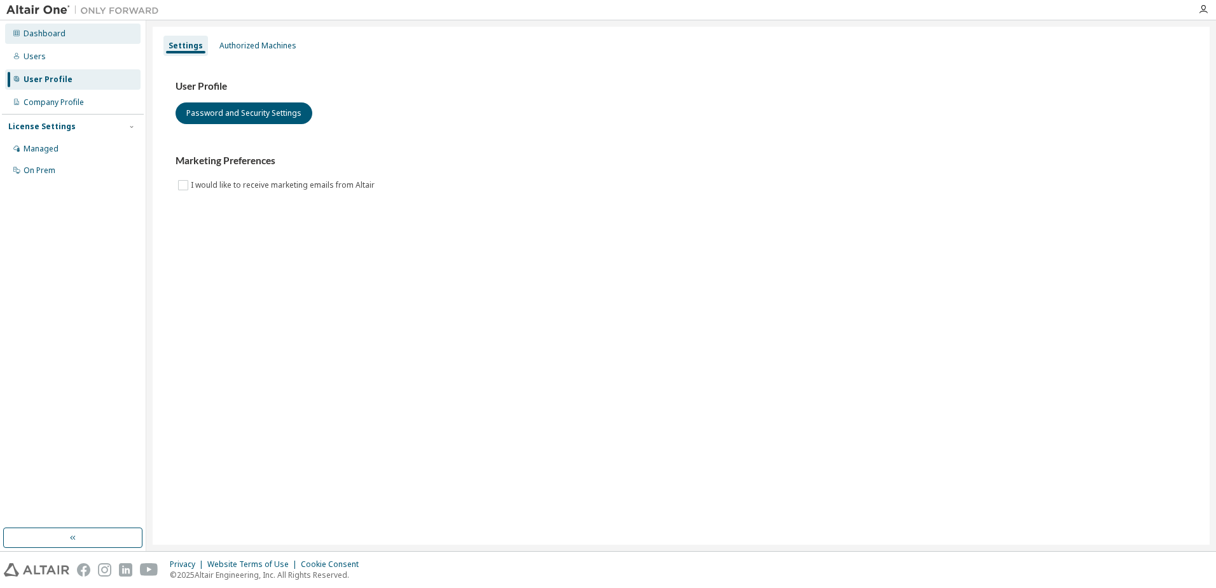
click at [57, 35] on div "Dashboard" at bounding box center [45, 34] width 42 height 10
